Goal: Check status: Check status

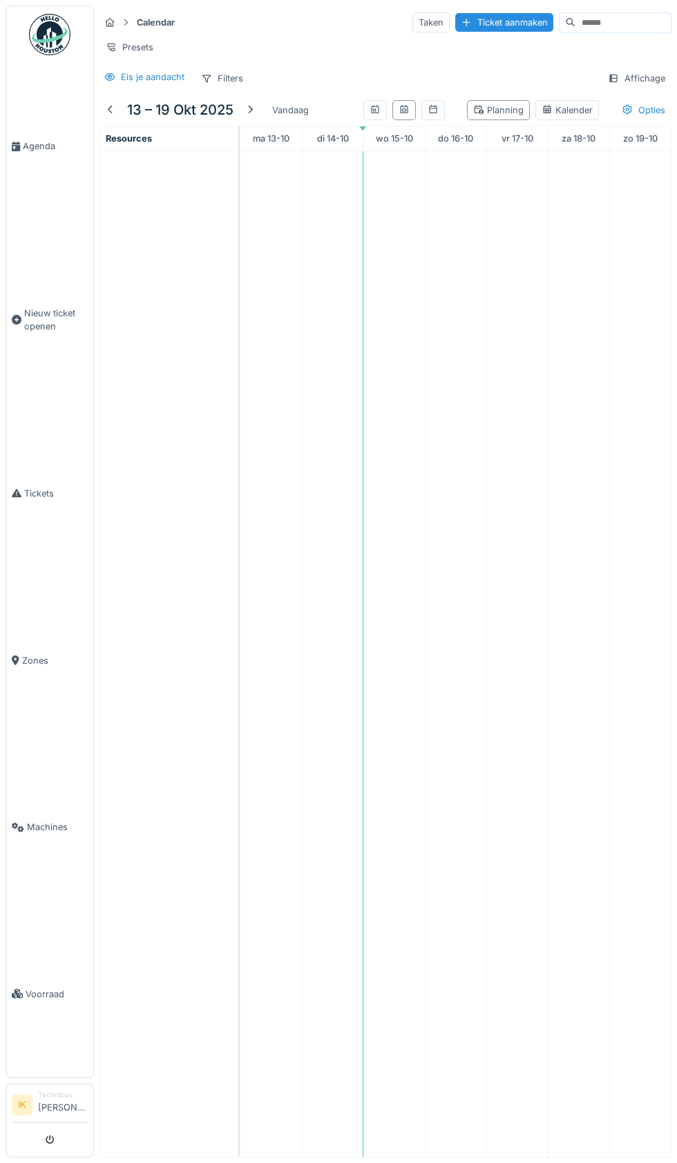
click at [41, 153] on link "Agenda" at bounding box center [49, 146] width 87 height 167
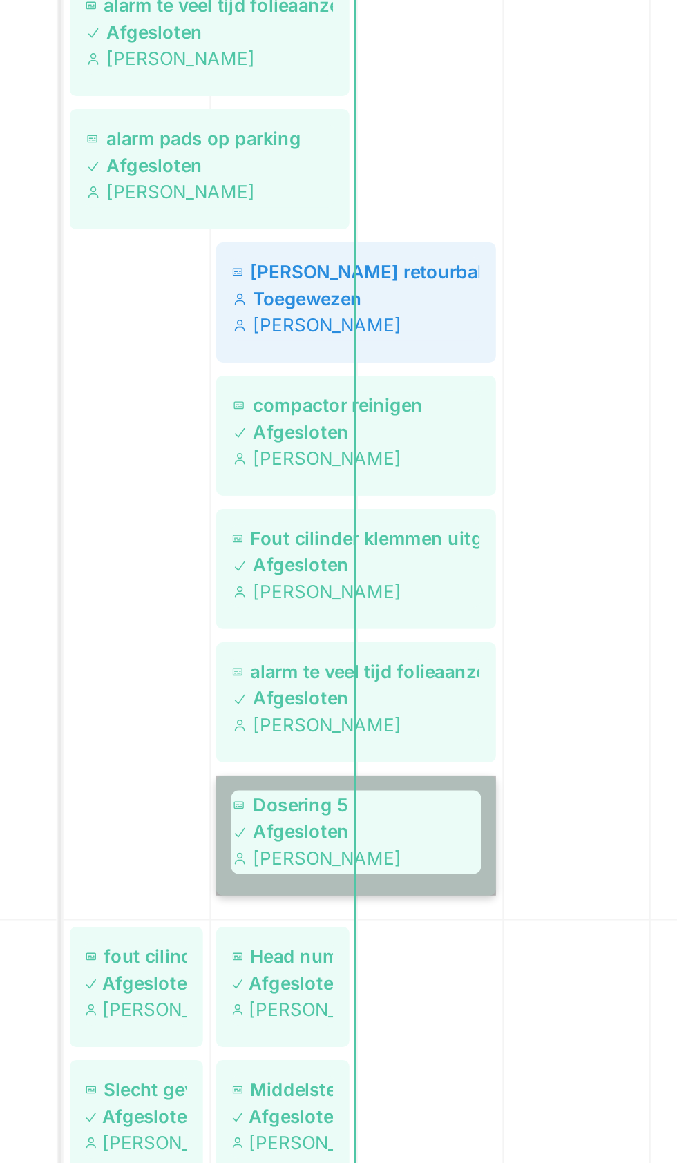
click at [364, 863] on link "Dosering 5 Afgesloten Ismail Sewilam" at bounding box center [362, 867] width 117 height 50
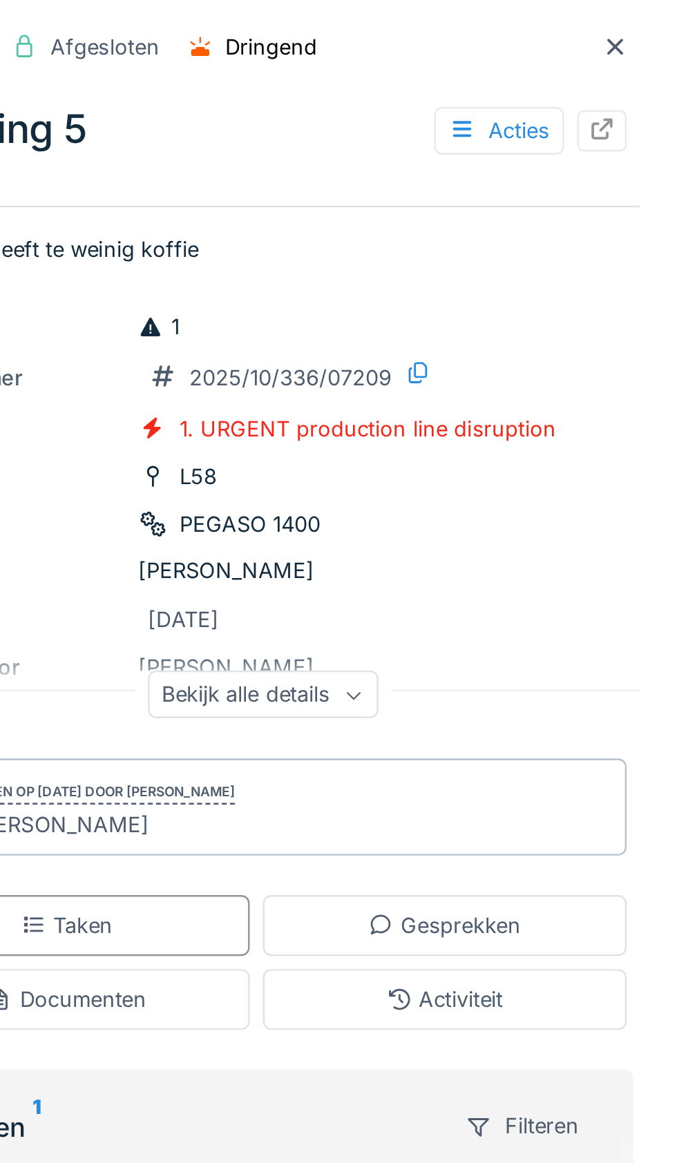
click at [650, 25] on div at bounding box center [650, 19] width 11 height 13
